Goal: Task Accomplishment & Management: Manage account settings

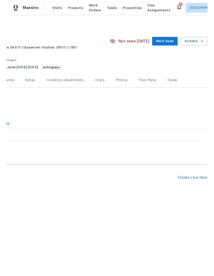
scroll to position [0, 76]
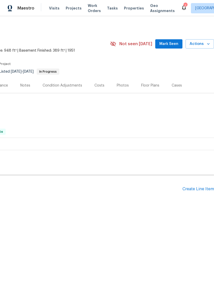
click at [198, 184] on div "Pending Line Items Create Line Item" at bounding box center [69, 189] width 290 height 24
click at [199, 190] on div "Create Line Item" at bounding box center [199, 189] width 32 height 5
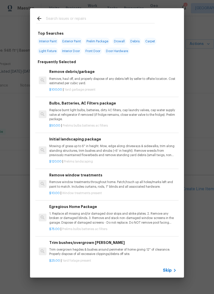
click at [117, 22] on input "text" at bounding box center [100, 19] width 109 height 8
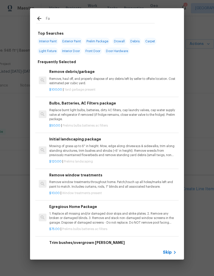
type input "Fan"
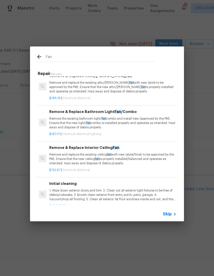
scroll to position [39, 0]
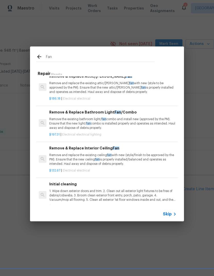
click at [151, 120] on p "Remove the existing bathroom light/ fan combo and install new (approved by the …" at bounding box center [112, 123] width 127 height 13
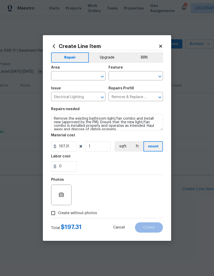
click at [55, 76] on input "text" at bounding box center [71, 76] width 40 height 8
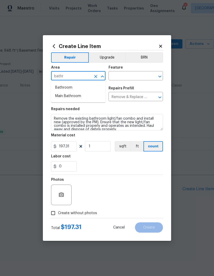
click at [63, 85] on li "Bathroom" at bounding box center [78, 87] width 54 height 8
type input "Bathroom"
click at [114, 73] on input "text" at bounding box center [129, 76] width 40 height 8
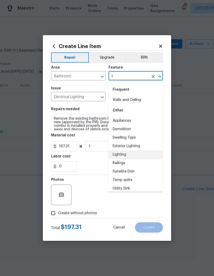
click at [117, 155] on li "Lighting" at bounding box center [136, 155] width 54 height 8
type input "Lighting"
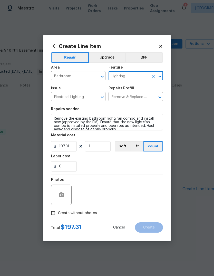
click at [87, 166] on div "0" at bounding box center [107, 166] width 112 height 10
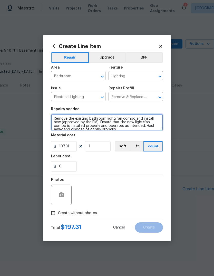
click at [54, 118] on textarea "Remove the existing bathroom light/fan combo and install new (approved by the P…" at bounding box center [107, 122] width 112 height 16
click at [58, 116] on textarea "Remove the existing bathroom light/fan combo and install new (approved by the P…" at bounding box center [107, 122] width 112 height 16
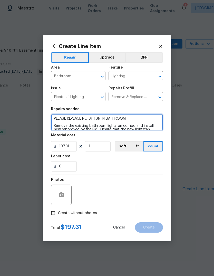
click at [98, 120] on textarea "PLEASE REPLACE NOISY FSN IN BATHROOM Remove the existing bathroom light/fan com…" at bounding box center [107, 122] width 112 height 16
type textarea "PLEASE REPLACE NOISY FAN IN BATHROOM Remove the existing bathroom light/fan com…"
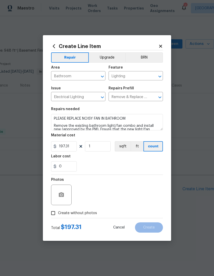
click at [156, 163] on div "0" at bounding box center [107, 166] width 112 height 10
click at [52, 213] on input "Create without photos" at bounding box center [53, 213] width 10 height 10
checkbox input "true"
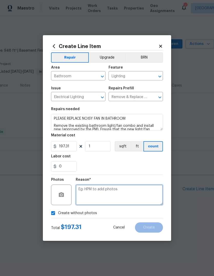
click at [138, 193] on textarea at bounding box center [119, 195] width 87 height 21
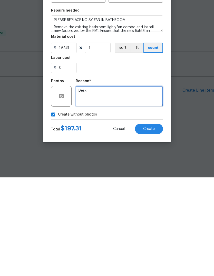
type textarea "Desk"
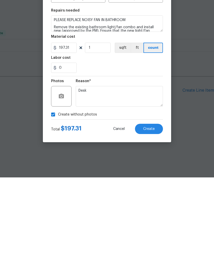
click at [155, 222] on button "Create" at bounding box center [149, 227] width 28 height 10
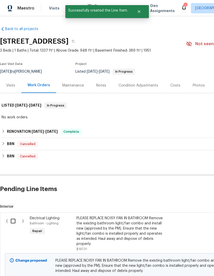
scroll to position [0, 0]
click at [15, 216] on input "checkbox" at bounding box center [15, 221] width 15 height 11
checkbox input "true"
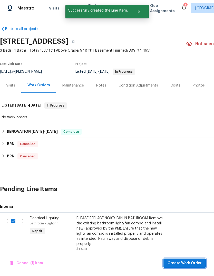
click at [195, 265] on span "Create Work Order" at bounding box center [185, 263] width 34 height 6
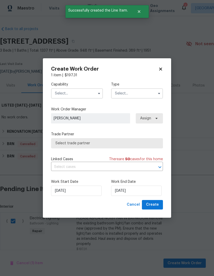
click at [62, 90] on input "text" at bounding box center [77, 93] width 52 height 10
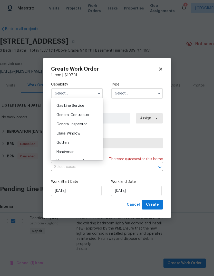
scroll to position [247, 0]
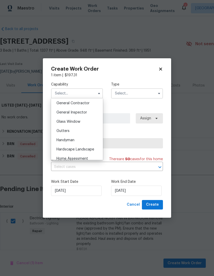
click at [59, 139] on span "Handyman" at bounding box center [66, 140] width 18 height 4
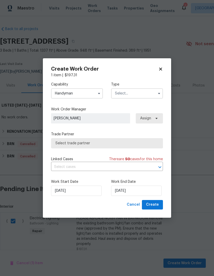
type input "Handyman"
click at [154, 97] on input "text" at bounding box center [137, 93] width 52 height 10
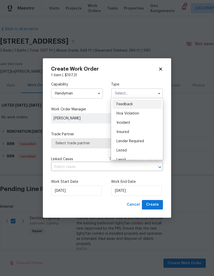
click at [145, 150] on div "Listed" at bounding box center [137, 150] width 49 height 9
type input "Listed"
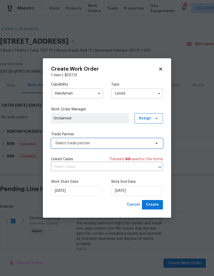
click at [55, 141] on span "Select trade partner" at bounding box center [107, 143] width 112 height 10
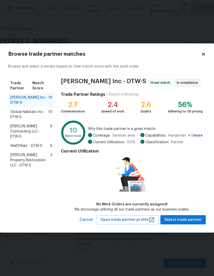
click at [14, 131] on span "Solano Contracting LLC - DTW-S" at bounding box center [30, 131] width 40 height 15
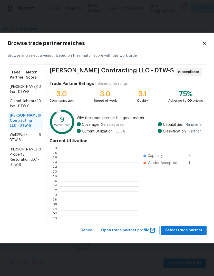
scroll to position [1, 1]
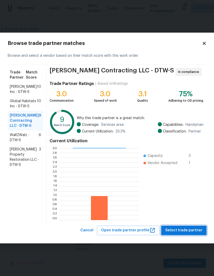
click at [184, 229] on span "Select trade partner" at bounding box center [183, 230] width 37 height 6
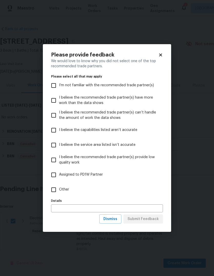
click at [57, 188] on input "Other" at bounding box center [53, 189] width 11 height 11
checkbox input "true"
click at [150, 221] on span "Submit Feedback" at bounding box center [143, 219] width 31 height 6
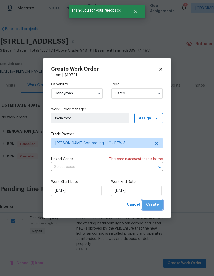
click at [153, 204] on span "Create" at bounding box center [152, 205] width 13 height 6
checkbox input "false"
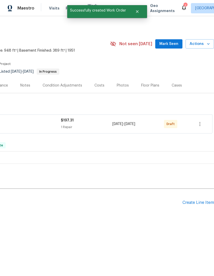
scroll to position [0, 76]
click at [199, 126] on icon "button" at bounding box center [200, 124] width 6 height 6
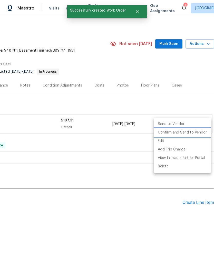
click at [192, 133] on li "Confirm and Send to Vendor" at bounding box center [182, 132] width 57 height 8
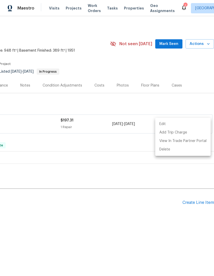
click at [151, 68] on div at bounding box center [107, 138] width 214 height 276
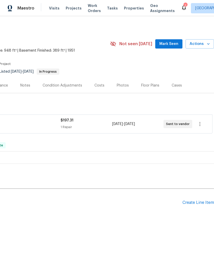
click at [166, 42] on span "Mark Seen" at bounding box center [169, 44] width 19 height 6
click at [132, 6] on span "Properties" at bounding box center [134, 8] width 20 height 5
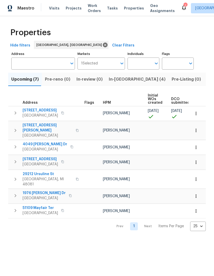
click at [122, 82] on span "In-[GEOGRAPHIC_DATA] (4)" at bounding box center [137, 79] width 57 height 7
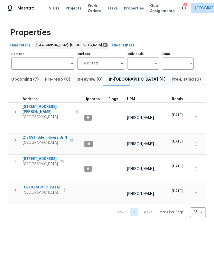
click at [34, 108] on span "[STREET_ADDRESS][PERSON_NAME]" at bounding box center [48, 109] width 50 height 10
click at [88, 5] on span "Work Orders" at bounding box center [94, 8] width 13 height 10
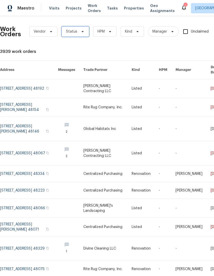
click at [83, 30] on icon at bounding box center [83, 32] width 4 height 4
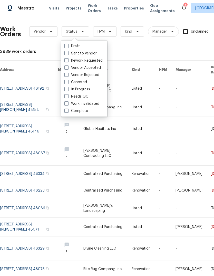
click at [85, 96] on label "Needs QC" at bounding box center [76, 96] width 24 height 5
click at [68, 96] on input "Needs QC" at bounding box center [65, 95] width 3 height 3
checkbox input "true"
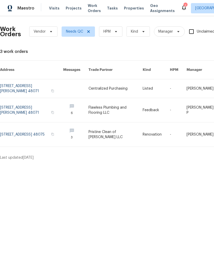
click at [24, 133] on link at bounding box center [31, 135] width 63 height 24
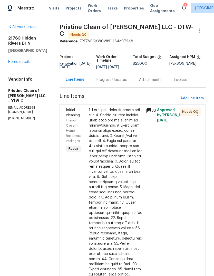
click at [127, 78] on div "Progress Updates" at bounding box center [111, 79] width 43 height 15
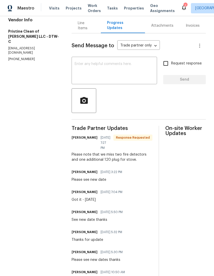
scroll to position [62, 0]
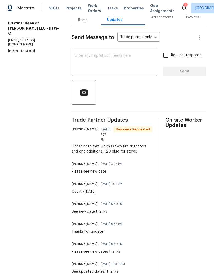
click at [87, 24] on div "Line Items" at bounding box center [86, 17] width 29 height 15
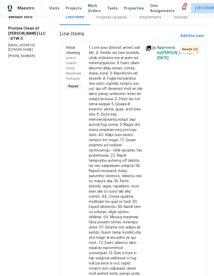
click at [126, 69] on div at bounding box center [116, 168] width 54 height 247
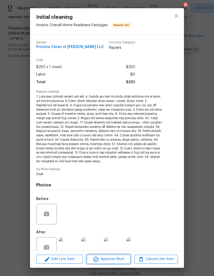
click at [122, 257] on span "Approve Work" at bounding box center [108, 259] width 40 height 6
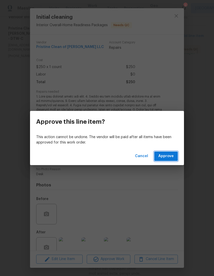
click at [170, 152] on button "Approve" at bounding box center [166, 157] width 24 height 10
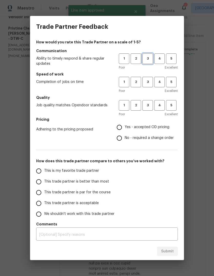
click at [149, 57] on span "3" at bounding box center [148, 59] width 10 height 6
click at [148, 80] on span "3" at bounding box center [148, 82] width 10 height 6
click at [149, 102] on button "3" at bounding box center [148, 105] width 11 height 11
click at [148, 126] on span "Yes - accepted OD pricing" at bounding box center [147, 127] width 45 height 5
click at [125, 126] on input "Yes - accepted OD pricing" at bounding box center [119, 127] width 11 height 11
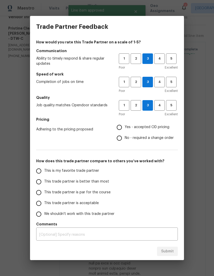
radio input "true"
click at [88, 192] on span "This trade partner is par for the course" at bounding box center [77, 192] width 67 height 5
click at [44, 192] on input "This trade partner is par for the course" at bounding box center [38, 192] width 11 height 11
click at [164, 250] on span "Submit" at bounding box center [167, 251] width 13 height 6
radio input "true"
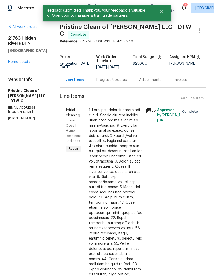
scroll to position [0, 0]
click at [160, 9] on button "Close" at bounding box center [161, 11] width 17 height 10
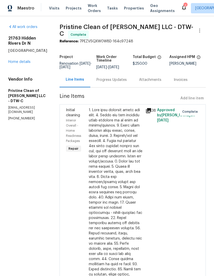
click at [129, 6] on span "Properties" at bounding box center [134, 8] width 20 height 5
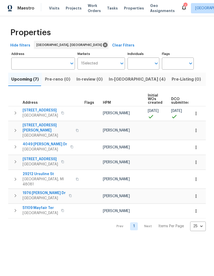
click at [207, 80] on span "Listed (14)" at bounding box center [218, 79] width 22 height 7
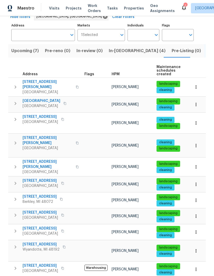
scroll to position [36, 0]
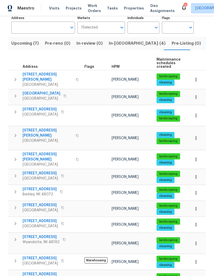
click at [120, 43] on span "In-[GEOGRAPHIC_DATA] (4)" at bounding box center [137, 43] width 57 height 7
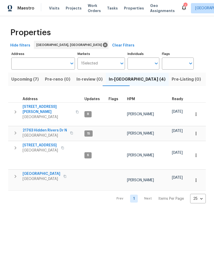
click at [34, 109] on span "23785 Wilmot Ave" at bounding box center [48, 109] width 50 height 10
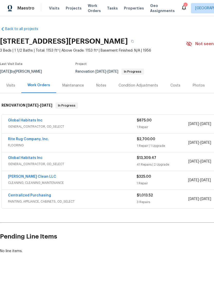
click at [37, 138] on link "Rite Rug Company, Inc." at bounding box center [28, 139] width 41 height 4
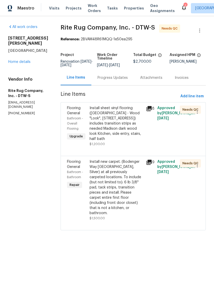
click at [152, 111] on icon at bounding box center [149, 108] width 5 height 5
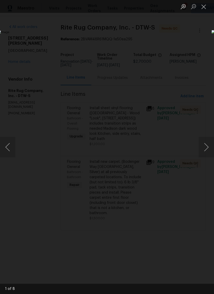
click at [205, 149] on button "Next image" at bounding box center [206, 147] width 15 height 21
click at [203, 145] on button "Next image" at bounding box center [206, 147] width 15 height 21
click at [204, 144] on button "Next image" at bounding box center [206, 147] width 15 height 21
click at [205, 143] on button "Next image" at bounding box center [206, 147] width 15 height 21
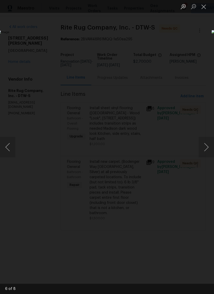
click at [204, 143] on button "Next image" at bounding box center [206, 147] width 15 height 21
click at [203, 143] on button "Next image" at bounding box center [206, 147] width 15 height 21
click at [204, 144] on button "Next image" at bounding box center [206, 147] width 15 height 21
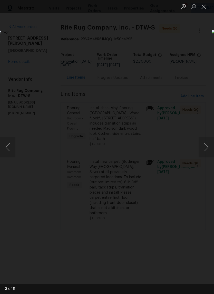
click at [10, 145] on button "Previous image" at bounding box center [7, 147] width 15 height 21
click at [205, 147] on button "Next image" at bounding box center [206, 147] width 15 height 21
click at [206, 146] on button "Next image" at bounding box center [206, 147] width 15 height 21
click at [204, 147] on button "Next image" at bounding box center [206, 147] width 15 height 21
click at [204, 146] on button "Next image" at bounding box center [206, 147] width 15 height 21
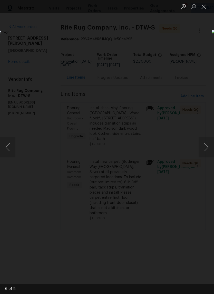
click at [204, 146] on button "Next image" at bounding box center [206, 147] width 15 height 21
click at [205, 145] on button "Next image" at bounding box center [206, 147] width 15 height 21
click at [205, 146] on button "Next image" at bounding box center [206, 147] width 15 height 21
click at [205, 145] on button "Next image" at bounding box center [206, 147] width 15 height 21
click at [203, 6] on button "Close lightbox" at bounding box center [204, 6] width 10 height 9
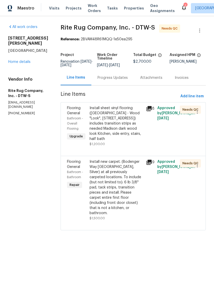
click at [129, 133] on div "Install sheet vinyl flooring (Sugar Valley - Wood "Look", 565 Beacon Hill) incl…" at bounding box center [116, 124] width 53 height 36
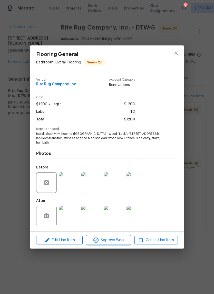
click at [111, 237] on span "Approve Work" at bounding box center [108, 240] width 40 height 6
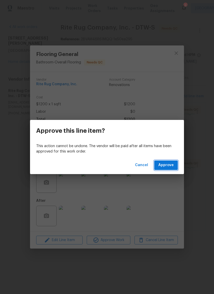
click at [171, 163] on span "Approve" at bounding box center [166, 165] width 15 height 6
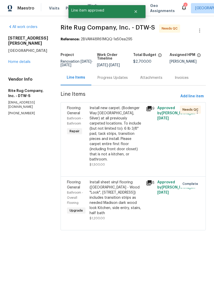
click at [128, 127] on div "Install new carpet. (Bodenger Way 945 Winter Ash, Silver) at all previously car…" at bounding box center [116, 134] width 53 height 57
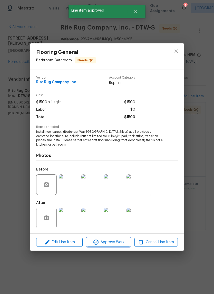
click at [109, 241] on span "Approve Work" at bounding box center [108, 242] width 40 height 6
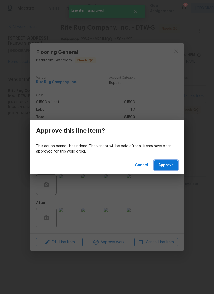
click at [168, 165] on span "Approve" at bounding box center [166, 165] width 15 height 6
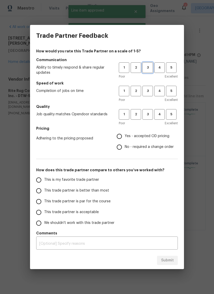
click at [151, 69] on span "3" at bounding box center [148, 68] width 10 height 6
click at [150, 93] on span "3" at bounding box center [148, 91] width 10 height 6
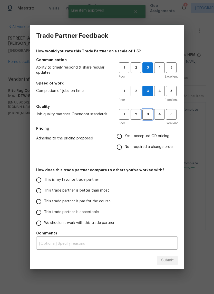
click at [150, 116] on span "3" at bounding box center [148, 115] width 10 height 6
click at [144, 137] on span "Yes - accepted OD pricing" at bounding box center [147, 136] width 45 height 5
click at [125, 137] on input "Yes - accepted OD pricing" at bounding box center [119, 136] width 11 height 11
radio input "true"
click at [86, 198] on label "This trade partner is par for the course" at bounding box center [73, 201] width 81 height 11
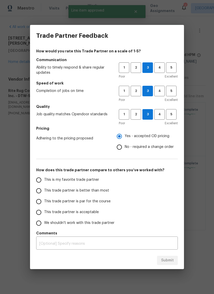
click at [44, 198] on input "This trade partner is par for the course" at bounding box center [38, 201] width 11 height 11
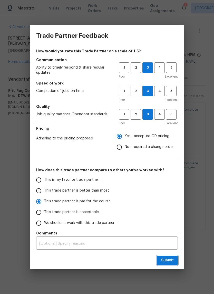
click at [167, 264] on button "Submit" at bounding box center [167, 261] width 21 height 10
radio input "true"
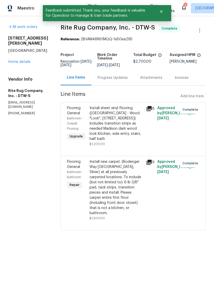
click at [17, 60] on link "Home details" at bounding box center [19, 62] width 22 height 4
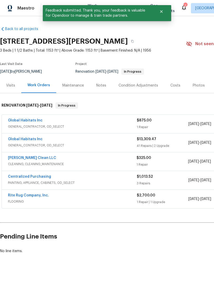
click at [38, 121] on link "Global Habitats Inc" at bounding box center [25, 121] width 35 height 4
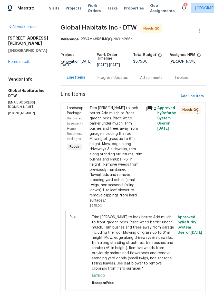
click at [117, 137] on div "Trim bush to look better Add mulch to front garden beds. Place weed barrier und…" at bounding box center [116, 155] width 53 height 98
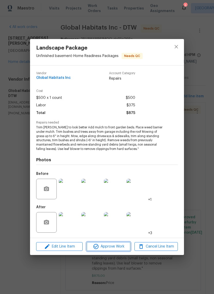
click at [123, 248] on span "Approve Work" at bounding box center [108, 247] width 40 height 6
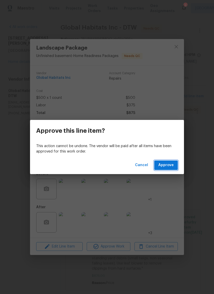
click at [162, 168] on span "Approve" at bounding box center [166, 165] width 15 height 6
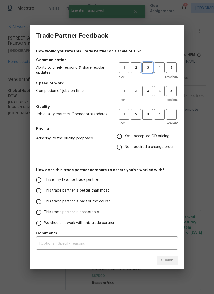
click at [144, 67] on span "3" at bounding box center [148, 68] width 10 height 6
click at [150, 85] on h5 "Speed of work" at bounding box center [107, 83] width 142 height 5
click at [149, 113] on span "3" at bounding box center [148, 115] width 10 height 6
click at [148, 90] on span "3" at bounding box center [148, 91] width 10 height 6
click at [143, 134] on span "Yes - accepted OD pricing" at bounding box center [147, 136] width 45 height 5
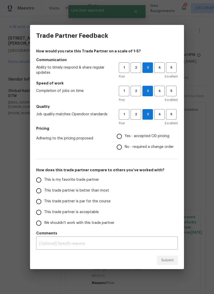
click at [125, 134] on input "Yes - accepted OD pricing" at bounding box center [119, 136] width 11 height 11
radio input "true"
click at [87, 202] on span "This trade partner is par for the course" at bounding box center [77, 201] width 67 height 5
click at [44, 202] on input "This trade partner is par for the course" at bounding box center [38, 201] width 11 height 11
click at [162, 268] on div "Submit" at bounding box center [107, 261] width 154 height 18
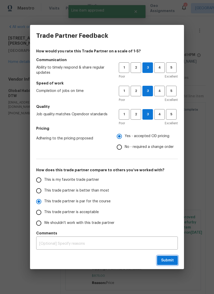
click at [169, 257] on button "Submit" at bounding box center [167, 261] width 21 height 10
radio input "true"
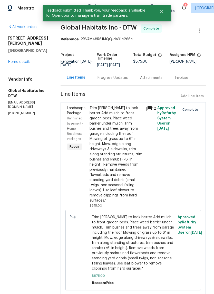
click at [20, 58] on div "23785 Wilmot Ave Eastpointe, MI 48021 Home details" at bounding box center [28, 50] width 40 height 29
click at [19, 59] on div "23785 Wilmot Ave Eastpointe, MI 48021 Home details" at bounding box center [28, 50] width 40 height 29
click at [17, 63] on link "Home details" at bounding box center [19, 62] width 22 height 4
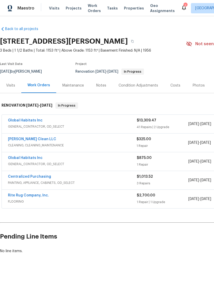
click at [127, 7] on span "Properties" at bounding box center [134, 8] width 20 height 5
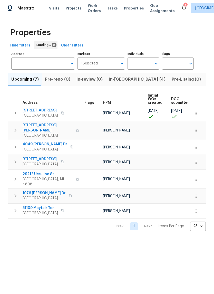
click at [89, 5] on span "Work Orders" at bounding box center [94, 8] width 13 height 10
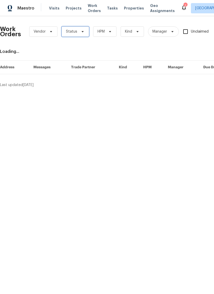
click at [65, 30] on span "Status" at bounding box center [75, 31] width 27 height 10
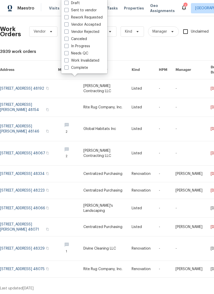
click at [69, 52] on label "Needs QC" at bounding box center [76, 53] width 24 height 5
click at [68, 52] on input "Needs QC" at bounding box center [65, 52] width 3 height 3
checkbox input "true"
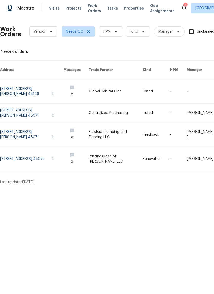
click at [13, 82] on link at bounding box center [31, 91] width 63 height 24
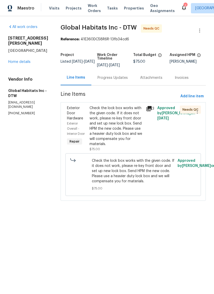
click at [123, 124] on div "Check the lock box works with the given code. If it does not work, please re-ke…" at bounding box center [116, 126] width 53 height 41
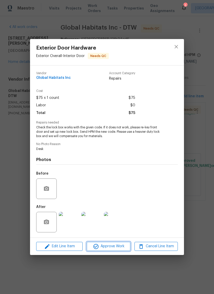
click at [127, 248] on span "Approve Work" at bounding box center [108, 246] width 40 height 6
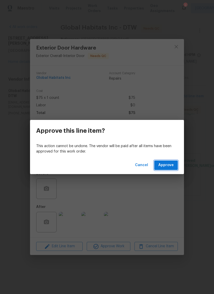
click at [169, 161] on button "Approve" at bounding box center [166, 166] width 24 height 10
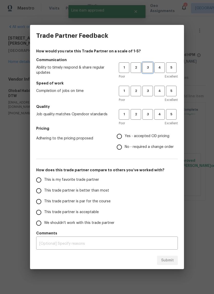
click at [145, 66] on span "3" at bounding box center [148, 68] width 10 height 6
click at [147, 88] on span "3" at bounding box center [148, 91] width 10 height 6
click at [150, 115] on span "3" at bounding box center [148, 115] width 10 height 6
click at [141, 134] on span "Yes - accepted OD pricing" at bounding box center [147, 136] width 45 height 5
click at [125, 134] on input "Yes - accepted OD pricing" at bounding box center [119, 136] width 11 height 11
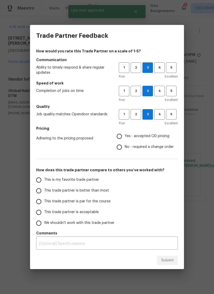
radio input "true"
click at [40, 202] on input "This trade partner is par for the course" at bounding box center [38, 201] width 11 height 11
click at [163, 90] on span "4" at bounding box center [160, 91] width 10 height 6
radio input "true"
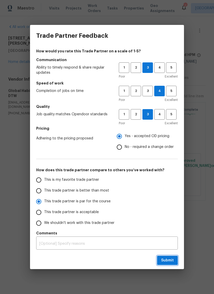
click at [171, 263] on span "Submit" at bounding box center [167, 260] width 13 height 6
radio input "false"
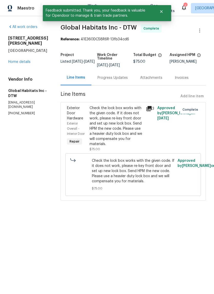
click at [164, 9] on button "Close" at bounding box center [161, 11] width 17 height 10
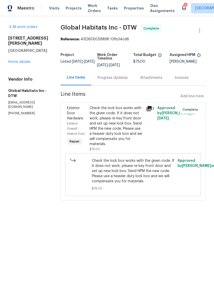
click at [127, 7] on span "Properties" at bounding box center [134, 8] width 20 height 5
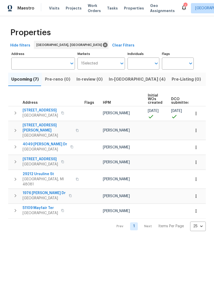
click at [88, 11] on span "Work Orders" at bounding box center [94, 8] width 13 height 10
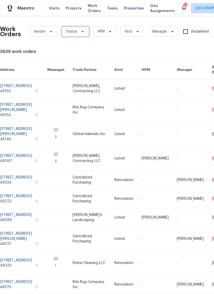
click at [82, 33] on icon at bounding box center [83, 32] width 4 height 4
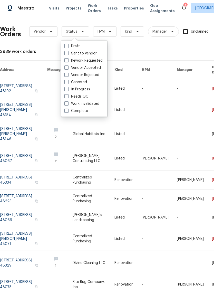
click at [86, 98] on label "Needs QC" at bounding box center [76, 96] width 24 height 5
click at [68, 97] on input "Needs QC" at bounding box center [65, 95] width 3 height 3
checkbox input "true"
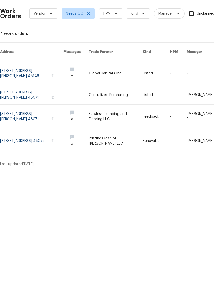
click at [25, 147] on link at bounding box center [31, 159] width 63 height 24
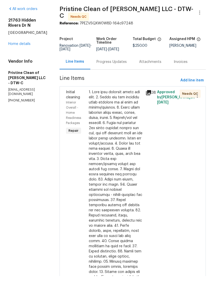
click at [152, 108] on icon at bounding box center [149, 111] width 6 height 6
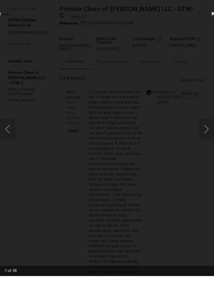
click at [208, 137] on button "Next image" at bounding box center [206, 147] width 15 height 21
click at [207, 137] on button "Next image" at bounding box center [206, 147] width 15 height 21
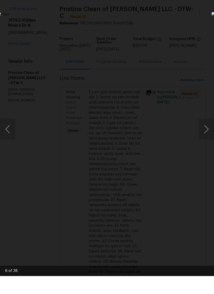
click at [206, 137] on button "Next image" at bounding box center [206, 147] width 15 height 21
click at [7, 137] on button "Previous image" at bounding box center [7, 147] width 15 height 21
click at [205, 137] on button "Next image" at bounding box center [206, 147] width 15 height 21
click at [209, 137] on button "Next image" at bounding box center [206, 147] width 15 height 21
click at [208, 137] on button "Next image" at bounding box center [206, 147] width 15 height 21
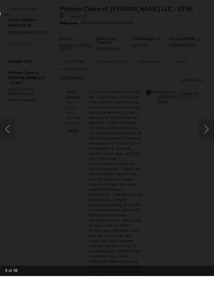
click at [208, 137] on button "Next image" at bounding box center [206, 147] width 15 height 21
click at [7, 137] on button "Previous image" at bounding box center [7, 147] width 15 height 21
click at [207, 137] on button "Next image" at bounding box center [206, 147] width 15 height 21
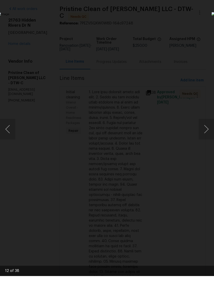
click at [208, 137] on button "Next image" at bounding box center [206, 147] width 15 height 21
click at [207, 137] on button "Next image" at bounding box center [206, 147] width 15 height 21
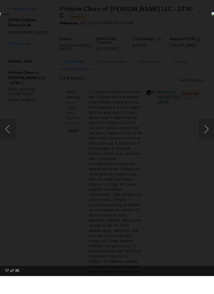
click at [207, 137] on button "Next image" at bounding box center [206, 147] width 15 height 21
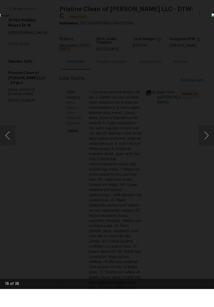
click at [168, 120] on img "Lightbox" at bounding box center [83, 153] width 170 height 244
click at [209, 143] on button "Next image" at bounding box center [206, 153] width 15 height 21
click at [208, 143] on button "Next image" at bounding box center [206, 153] width 15 height 21
click at [207, 143] on button "Next image" at bounding box center [206, 153] width 15 height 21
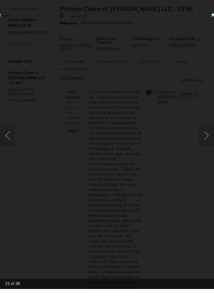
click at [207, 143] on button "Next image" at bounding box center [206, 153] width 15 height 21
click at [206, 143] on button "Next image" at bounding box center [206, 153] width 15 height 21
click at [205, 143] on button "Next image" at bounding box center [206, 153] width 15 height 21
click at [206, 143] on button "Next image" at bounding box center [206, 153] width 15 height 21
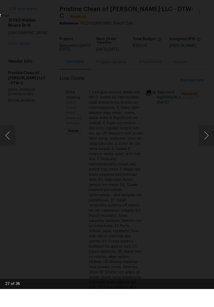
click at [206, 143] on button "Next image" at bounding box center [206, 153] width 15 height 21
click at [204, 143] on button "Next image" at bounding box center [206, 153] width 15 height 21
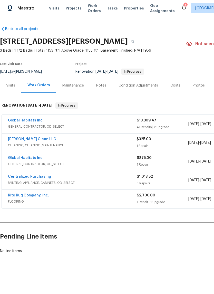
click at [101, 85] on div "Notes" at bounding box center [101, 85] width 10 height 5
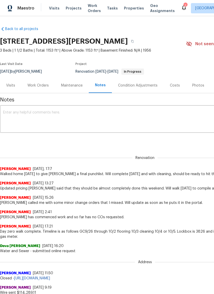
click at [40, 118] on textarea at bounding box center [145, 120] width 284 height 18
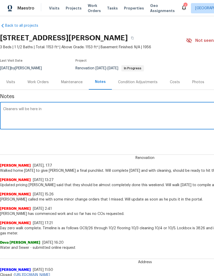
scroll to position [3, 0]
click at [56, 114] on textarea "Cleaners will be here in" at bounding box center [145, 116] width 284 height 18
click at [176, 111] on textarea "Cleaners will be here in the morning and hopefully this is ready for pics tomos" at bounding box center [145, 116] width 284 height 18
click at [143, 109] on textarea "Cleaners will be here in the morning and hopefully this is ready for pics tomos" at bounding box center [145, 116] width 284 height 18
click at [150, 113] on textarea "Cleaners will be here in the morning and hopefully this is ready for pics tomos" at bounding box center [145, 116] width 284 height 18
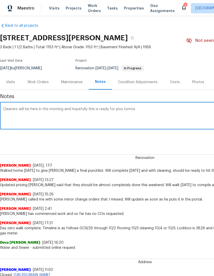
click at [137, 108] on textarea "Cleaners will be here in the morning and hopefully this is ready for pics tomos" at bounding box center [145, 116] width 284 height 18
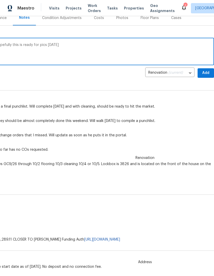
scroll to position [68, 76]
type textarea "Cleaners will be here in the morning and hopefully this is ready for pics [DATE]"
click at [207, 74] on span "Add" at bounding box center [206, 73] width 8 height 6
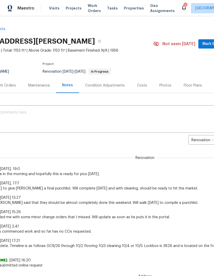
click at [129, 3] on div "Visits Projects Work Orders Tasks Properties Geo Assignments" at bounding box center [115, 8] width 132 height 10
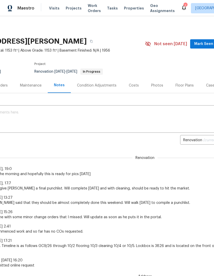
scroll to position [0, 42]
click at [128, 6] on span "Properties" at bounding box center [134, 8] width 20 height 5
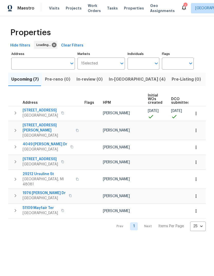
click at [122, 82] on span "In-[GEOGRAPHIC_DATA] (4)" at bounding box center [137, 79] width 57 height 7
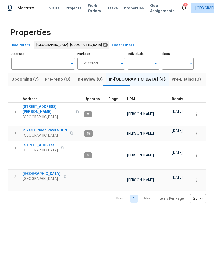
click at [35, 128] on span "21763 Hidden Rivers Dr N" at bounding box center [45, 130] width 44 height 5
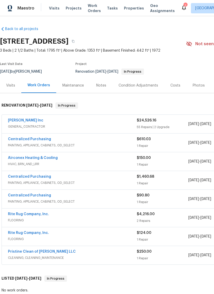
click at [99, 87] on div "Notes" at bounding box center [101, 85] width 10 height 5
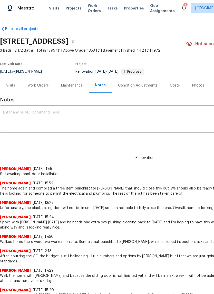
click at [41, 124] on textarea at bounding box center [145, 120] width 284 height 18
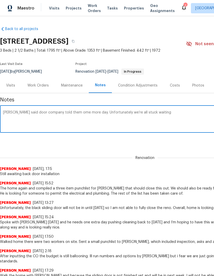
click at [66, 112] on textarea "Mike said door company told them ome more day. Unfortunately we’re all stuck wa…" at bounding box center [145, 120] width 284 height 18
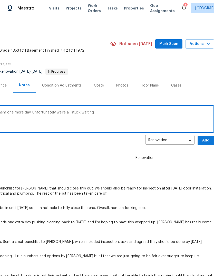
scroll to position [0, 76]
type textarea "Mike said door company told them one more day. Unfortunately we’re all stuck wa…"
click at [206, 138] on span "Add" at bounding box center [206, 140] width 8 height 6
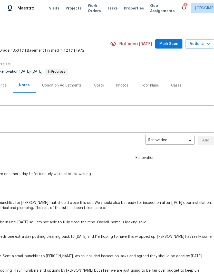
click at [171, 38] on div "21763 Hidden Rivers Dr N, Southfield, MI 48075 3 Beds | 2 1/2 Baths | Total: 17…" at bounding box center [69, 44] width 290 height 18
click at [170, 38] on div "21763 Hidden Rivers Dr N, Southfield, MI 48075 3 Beds | 2 1/2 Baths | Total: 17…" at bounding box center [69, 44] width 290 height 18
click at [175, 45] on span "Mark Seen" at bounding box center [169, 44] width 19 height 6
click at [130, 10] on span "Properties" at bounding box center [134, 8] width 20 height 5
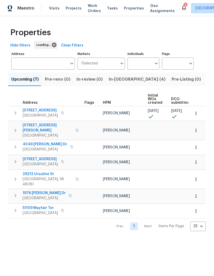
click at [122, 77] on span "In-[GEOGRAPHIC_DATA] (4)" at bounding box center [137, 79] width 57 height 7
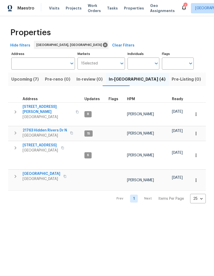
click at [33, 143] on span "[STREET_ADDRESS]" at bounding box center [40, 145] width 35 height 5
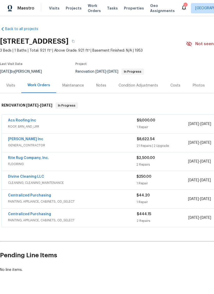
click at [98, 86] on div "Notes" at bounding box center [101, 85] width 10 height 5
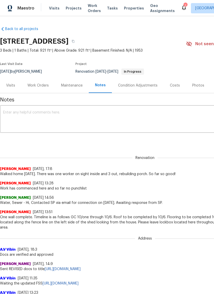
click at [165, 109] on div "x ​" at bounding box center [145, 120] width 290 height 26
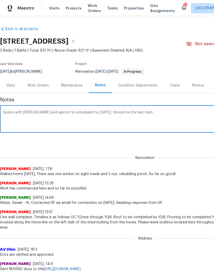
type textarea "Spoke with [PERSON_NAME] and wproof is scheduled for [DATE]. Should be the last…"
click at [197, 152] on div "Renovation [PERSON_NAME] [DATE], 17:8 Walked home [DATE]. There was one worker …" at bounding box center [145, 163] width 290 height 27
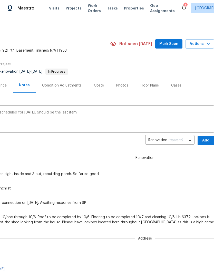
scroll to position [0, 76]
click at [210, 142] on span "Add" at bounding box center [206, 140] width 8 height 6
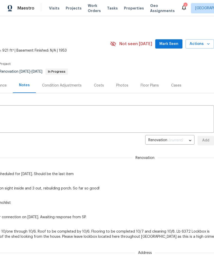
click at [166, 42] on span "Mark Seen" at bounding box center [169, 44] width 19 height 6
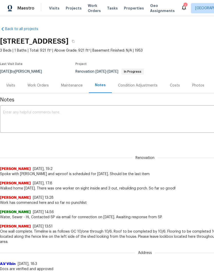
scroll to position [0, 0]
click at [129, 9] on span "Properties" at bounding box center [134, 8] width 20 height 5
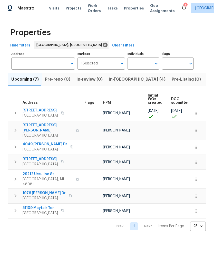
click at [120, 81] on span "In-[GEOGRAPHIC_DATA] (4)" at bounding box center [137, 79] width 57 height 7
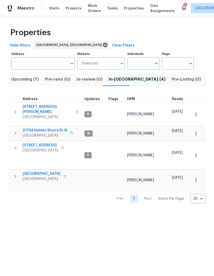
click at [27, 177] on span "Farmington Hills, MI 48334" at bounding box center [42, 179] width 38 height 5
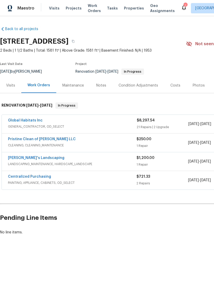
click at [100, 90] on div "Notes" at bounding box center [101, 85] width 22 height 15
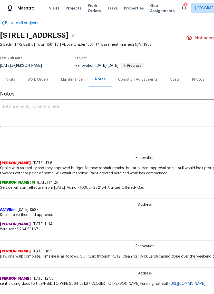
scroll to position [6, 0]
click at [124, 6] on span "Properties" at bounding box center [134, 8] width 20 height 5
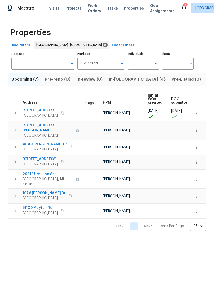
click at [207, 82] on span "Listed (14)" at bounding box center [218, 79] width 22 height 7
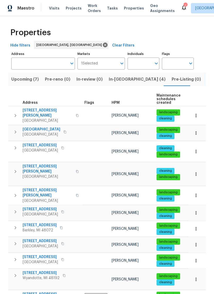
click at [19, 86] on button "Upcoming (7)" at bounding box center [25, 79] width 34 height 13
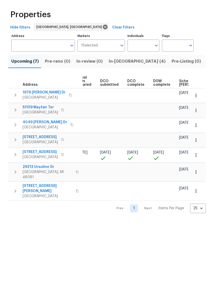
scroll to position [0, 75]
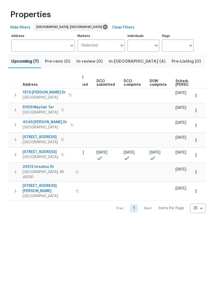
click at [177, 97] on span "Scheduled [PERSON_NAME]" at bounding box center [190, 100] width 29 height 7
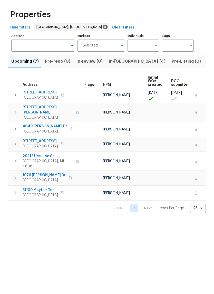
click at [29, 191] on span "1976 Hutchins Dr" at bounding box center [44, 193] width 43 height 5
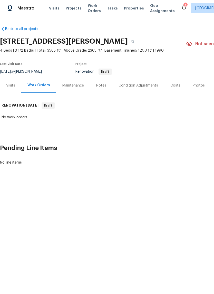
click at [10, 85] on div "Visits" at bounding box center [10, 85] width 9 height 5
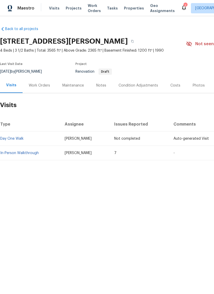
click at [22, 153] on link "In-Person Walkthrough" at bounding box center [19, 153] width 39 height 4
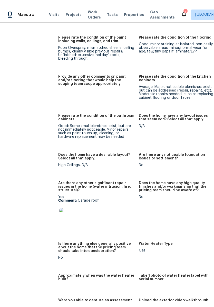
scroll to position [1069, 2]
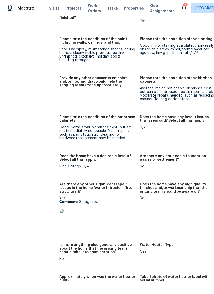
click at [60, 215] on img at bounding box center [68, 217] width 16 height 16
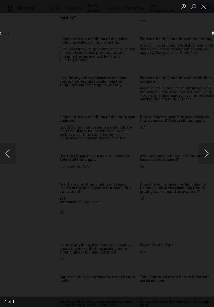
click at [202, 8] on button "Close lightbox" at bounding box center [204, 6] width 10 height 9
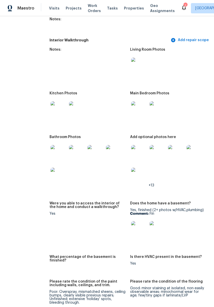
scroll to position [817, 12]
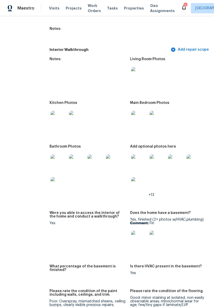
click at [51, 113] on img at bounding box center [59, 119] width 16 height 16
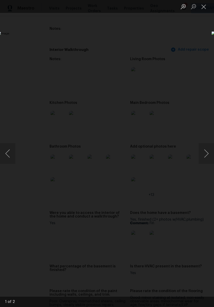
click at [207, 152] on button "Next image" at bounding box center [206, 153] width 15 height 21
click at [205, 7] on button "Close lightbox" at bounding box center [204, 6] width 10 height 9
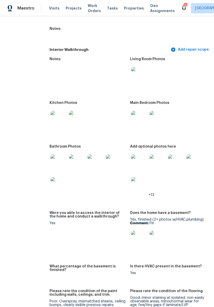
click at [132, 117] on img at bounding box center [139, 119] width 16 height 16
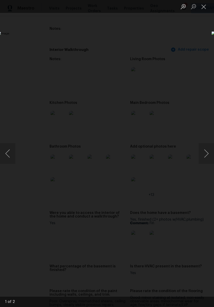
click at [212, 155] on button "Next image" at bounding box center [206, 153] width 15 height 21
click at [213, 147] on button "Next image" at bounding box center [206, 153] width 15 height 21
click at [212, 148] on button "Next image" at bounding box center [206, 153] width 15 height 21
click at [207, 8] on button "Close lightbox" at bounding box center [204, 6] width 10 height 9
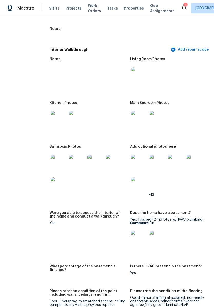
click at [187, 160] on img at bounding box center [195, 162] width 16 height 16
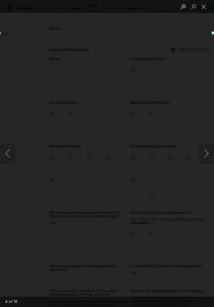
click at [208, 151] on button "Next image" at bounding box center [206, 153] width 15 height 21
click at [209, 151] on button "Next image" at bounding box center [206, 153] width 15 height 21
click at [208, 150] on button "Next image" at bounding box center [206, 153] width 15 height 21
click at [209, 149] on button "Next image" at bounding box center [206, 153] width 15 height 21
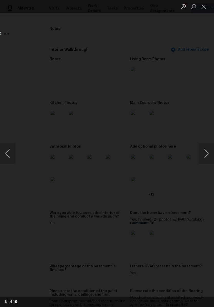
click at [209, 149] on button "Next image" at bounding box center [206, 153] width 15 height 21
click at [205, 10] on button "Close lightbox" at bounding box center [204, 6] width 10 height 9
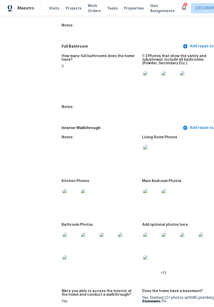
scroll to position [739, 0]
click at [143, 150] on img at bounding box center [151, 153] width 16 height 16
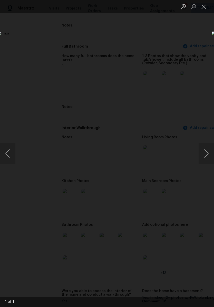
click at [203, 7] on button "Close lightbox" at bounding box center [204, 6] width 10 height 9
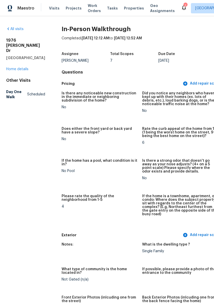
scroll to position [0, 0]
click at [128, 6] on span "Properties" at bounding box center [134, 8] width 20 height 5
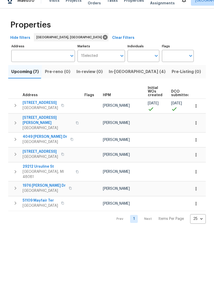
click at [35, 172] on span "29212 Ursuline St" at bounding box center [48, 174] width 50 height 5
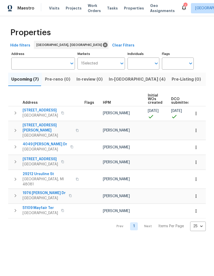
click at [181, 10] on icon at bounding box center [184, 7] width 6 height 6
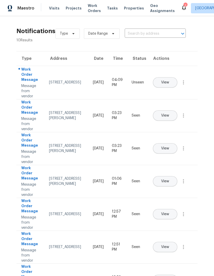
click at [178, 77] on button "View" at bounding box center [165, 82] width 24 height 10
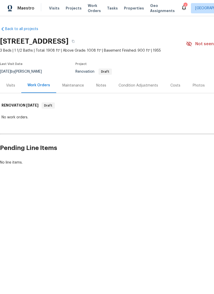
click at [3, 83] on div "Visits" at bounding box center [10, 85] width 21 height 15
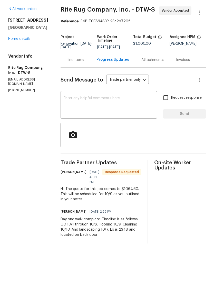
click at [76, 118] on textarea at bounding box center [109, 123] width 90 height 18
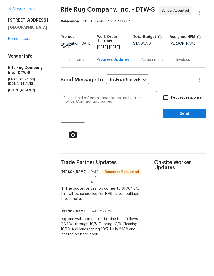
type textarea "Please hold off on this installation until further notice. Contract got pushed"
click at [180, 113] on span "Request response" at bounding box center [186, 115] width 31 height 5
click at [171, 110] on input "Request response" at bounding box center [166, 115] width 11 height 11
checkbox input "true"
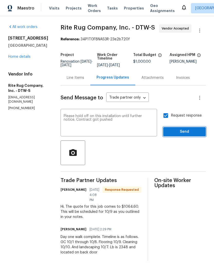
click at [181, 135] on span "Send" at bounding box center [185, 132] width 34 height 6
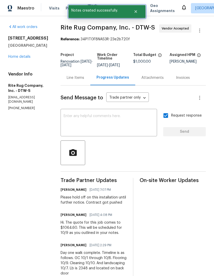
click at [139, 12] on button "Close" at bounding box center [135, 11] width 17 height 10
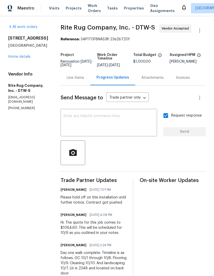
click at [127, 11] on span "Properties" at bounding box center [134, 8] width 20 height 5
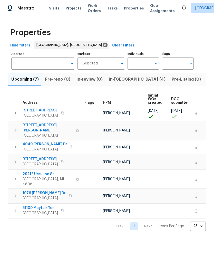
click at [207, 82] on span "Listed (14)" at bounding box center [218, 79] width 22 height 7
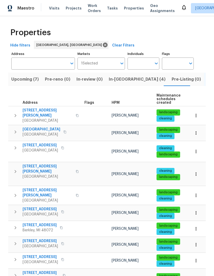
click at [51, 7] on span "Visits" at bounding box center [54, 8] width 11 height 5
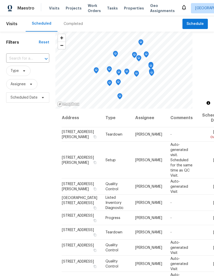
click at [212, 136] on div "Address Type Assignee Comments Scheduled Date ↑ [STREET_ADDRESS][PERSON_NAME] T…" at bounding box center [134, 219] width 159 height 221
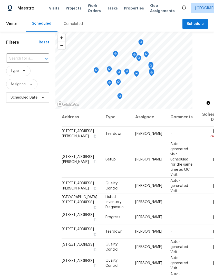
click at [0, 0] on icon at bounding box center [0, 0] width 0 height 0
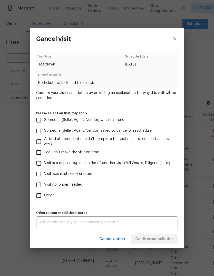
click at [102, 124] on label "Someone (Seller, Agent, Vendor) was not there" at bounding box center [103, 120] width 141 height 11
click at [44, 124] on input "Someone (Seller, Agent, Vendor) was not there" at bounding box center [38, 120] width 11 height 11
checkbox input "true"
click at [163, 243] on span "Confirm cancellation" at bounding box center [154, 239] width 39 height 6
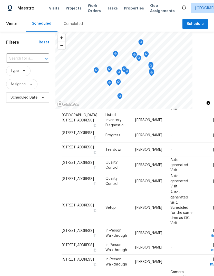
scroll to position [68, 0]
